Goal: Transaction & Acquisition: Purchase product/service

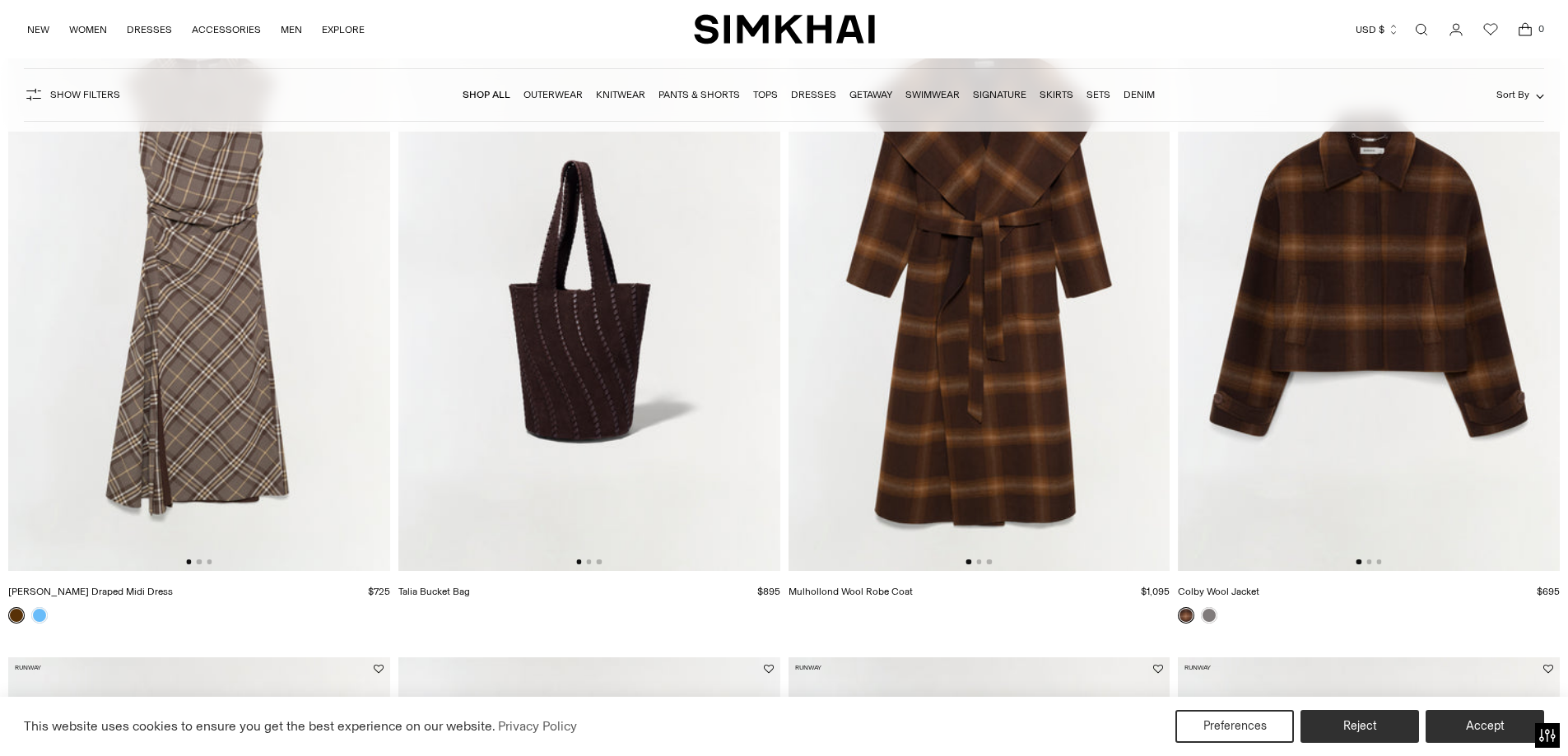
scroll to position [247, 0]
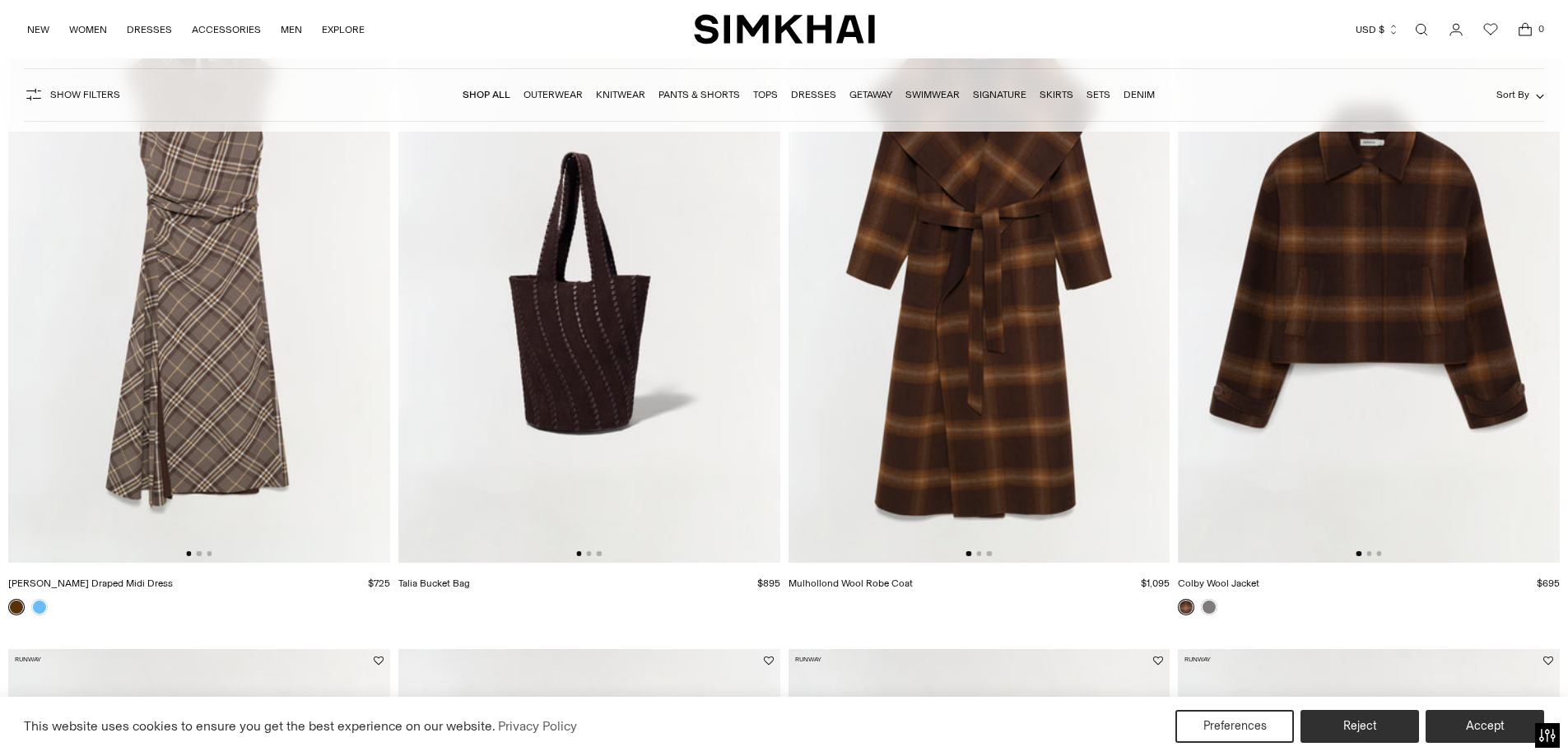
click at [1417, 310] on img at bounding box center [1368, 277] width 382 height 573
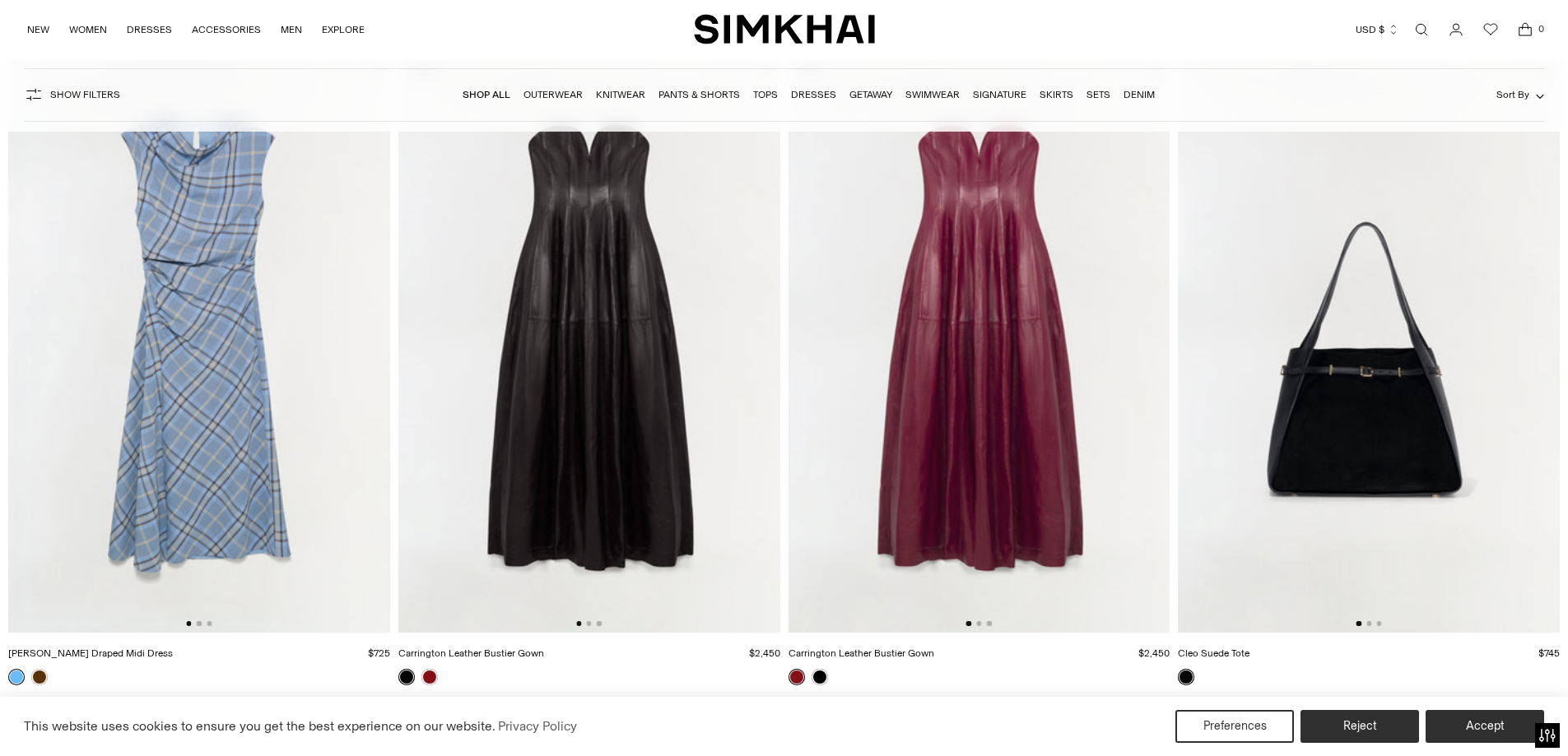
scroll to position [2140, 0]
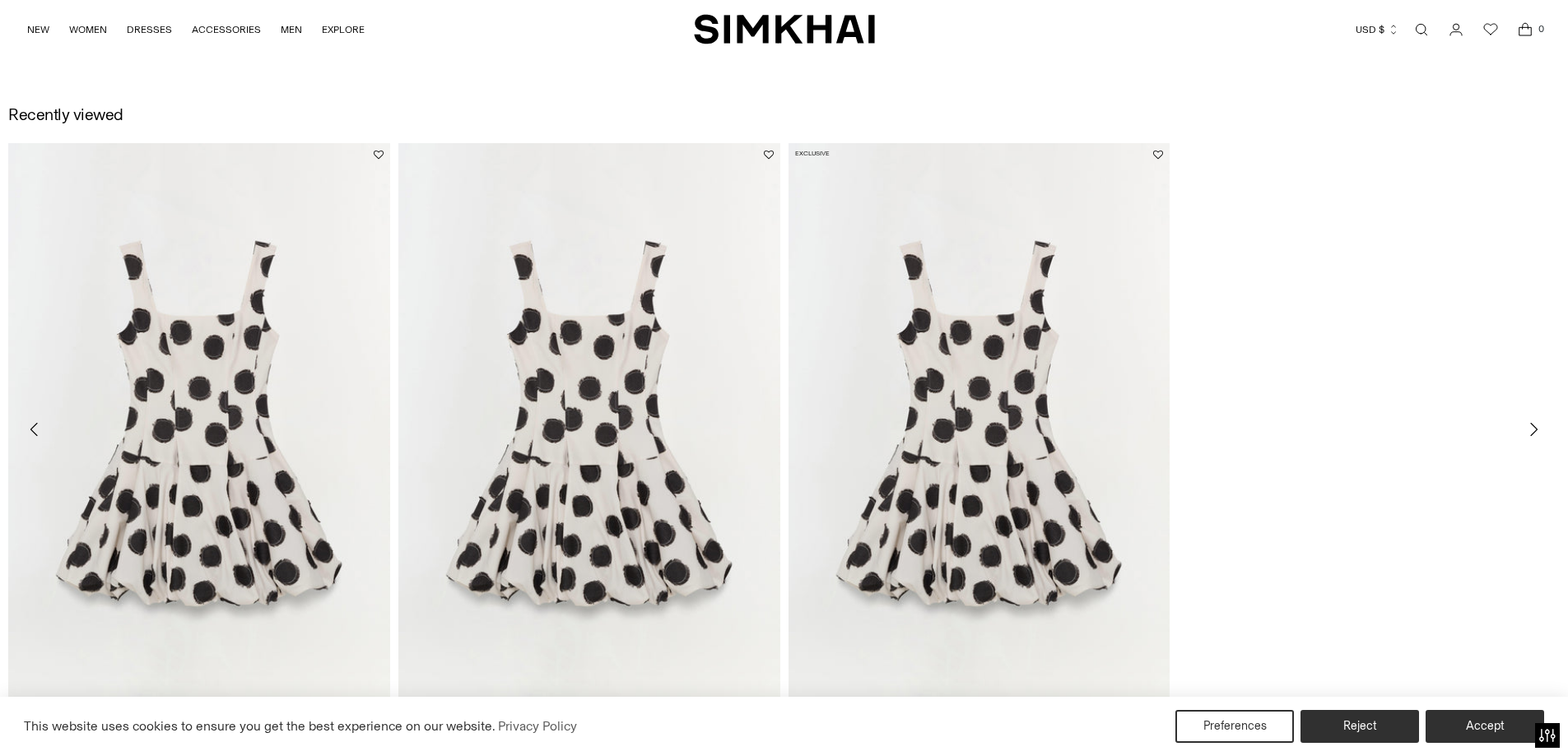
scroll to position [2469, 0]
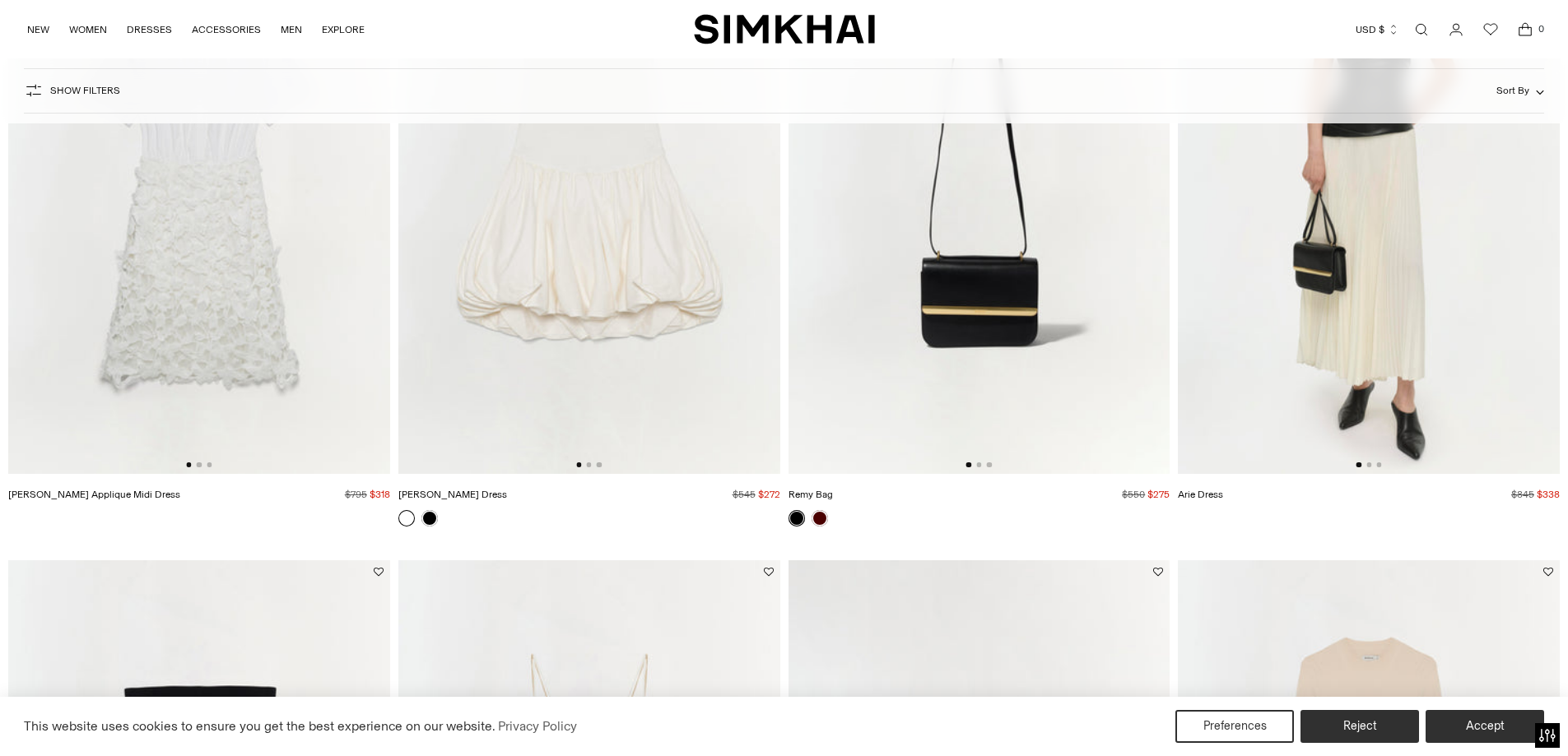
scroll to position [988, 0]
click at [818, 515] on link at bounding box center [819, 518] width 17 height 17
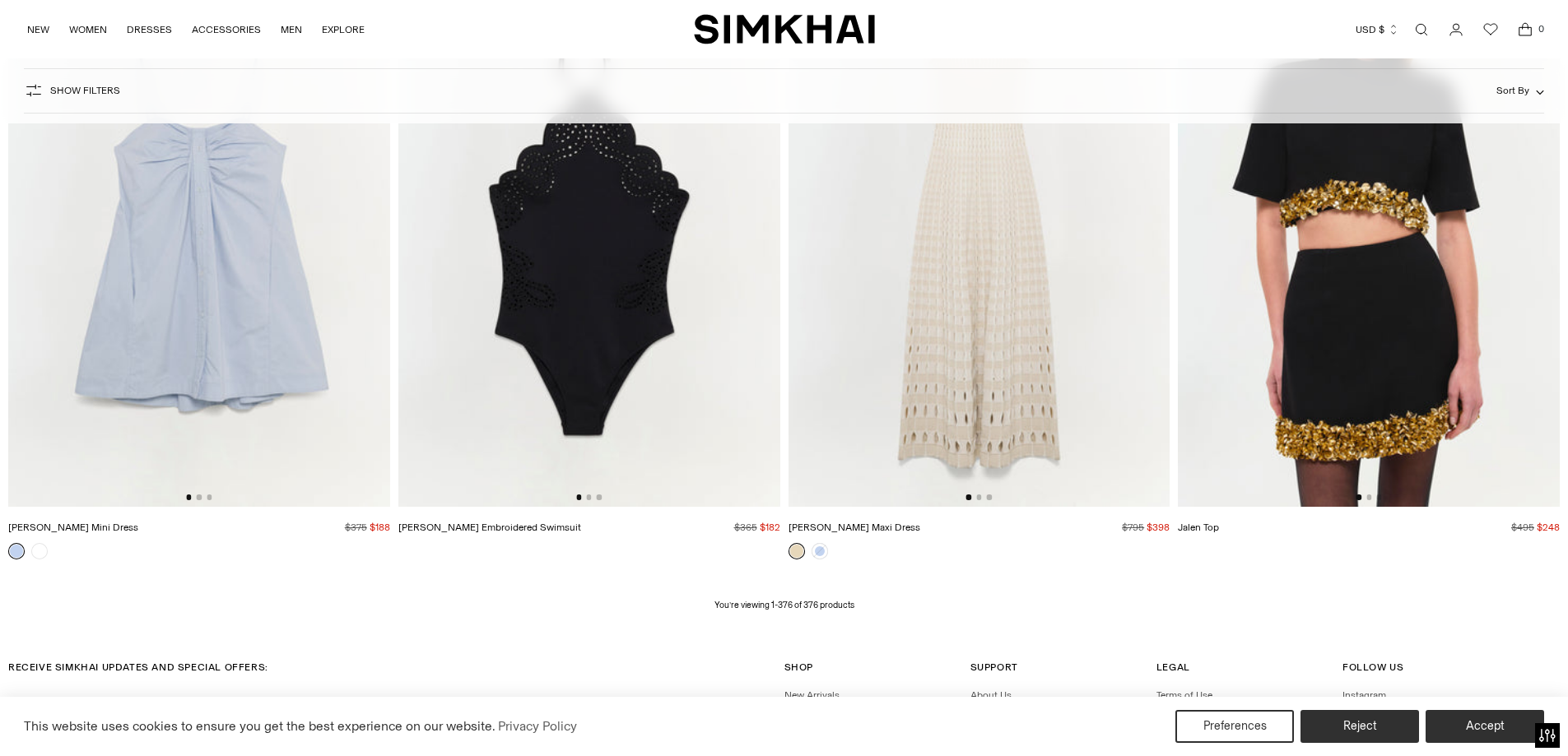
scroll to position [60855, 0]
